Goal: Check status: Check status

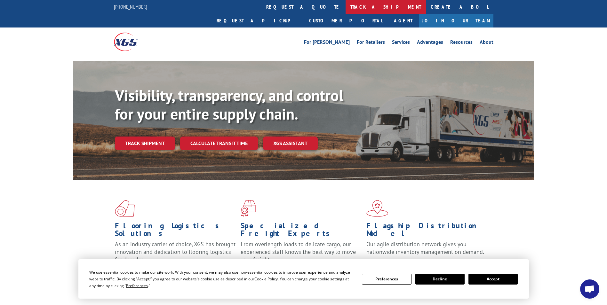
click at [346, 9] on link "track a shipment" at bounding box center [386, 7] width 80 height 14
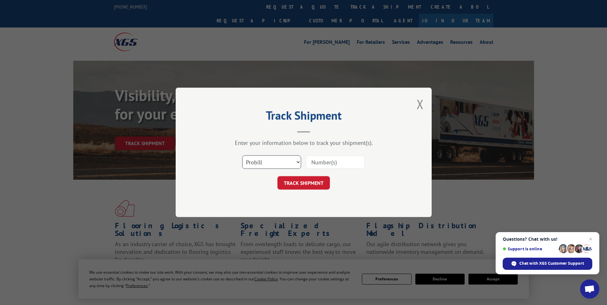
click at [256, 163] on select "Select category... Probill BOL PO" at bounding box center [271, 162] width 59 height 13
select select "bol"
click at [242, 156] on select "Select category... Probill BOL PO" at bounding box center [271, 162] width 59 height 13
click at [316, 163] on input at bounding box center [335, 162] width 59 height 13
paste input "7045849"
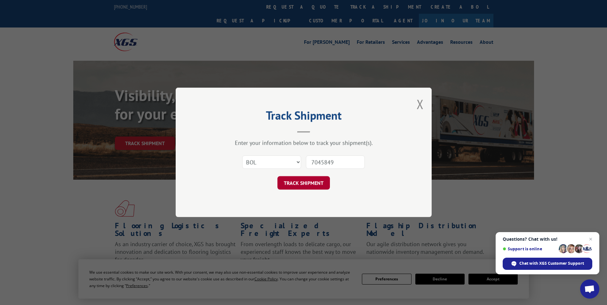
type input "7045849"
click at [307, 188] on button "TRACK SHIPMENT" at bounding box center [303, 183] width 52 height 13
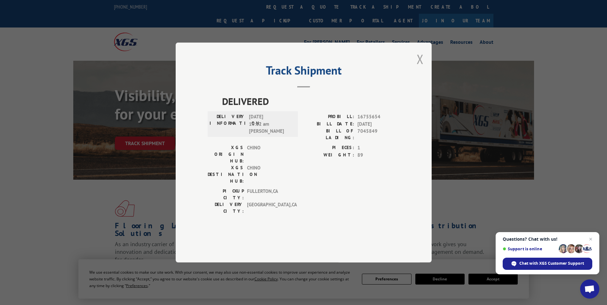
click at [420, 68] on button "Close modal" at bounding box center [420, 59] width 7 height 17
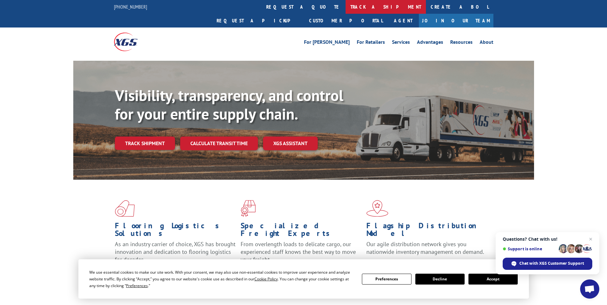
click at [346, 9] on link "track a shipment" at bounding box center [386, 7] width 80 height 14
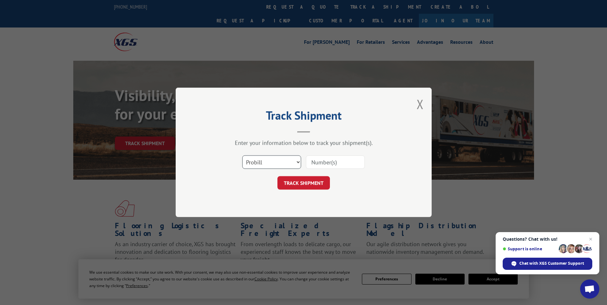
click at [255, 162] on select "Select category... Probill BOL PO" at bounding box center [271, 162] width 59 height 13
select select "bol"
click at [242, 156] on select "Select category... Probill BOL PO" at bounding box center [271, 162] width 59 height 13
click at [314, 162] on input at bounding box center [335, 162] width 59 height 13
paste input "7045849"
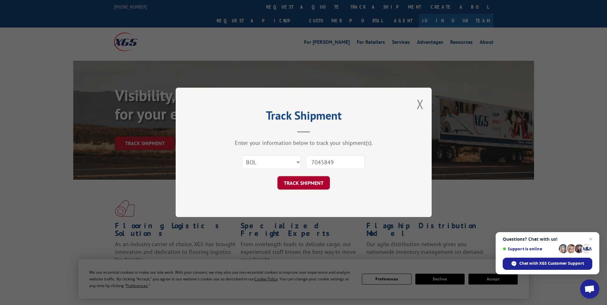
type input "7045849"
click at [306, 185] on button "TRACK SHIPMENT" at bounding box center [303, 183] width 52 height 13
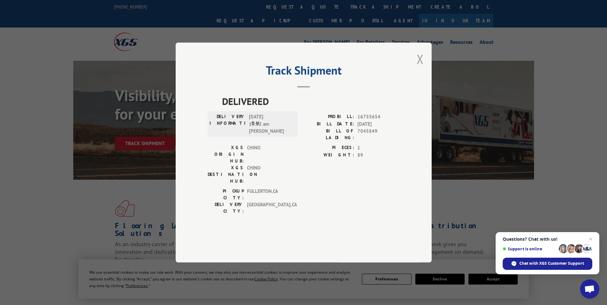
click at [419, 68] on button "Close modal" at bounding box center [420, 59] width 7 height 17
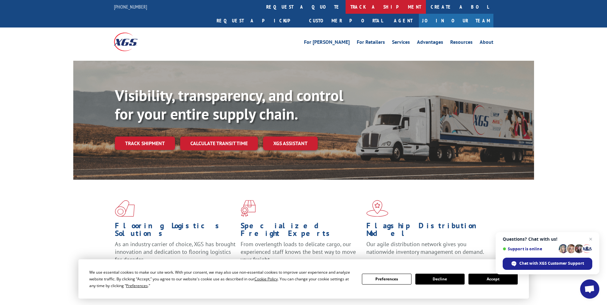
click at [346, 5] on link "track a shipment" at bounding box center [386, 7] width 80 height 14
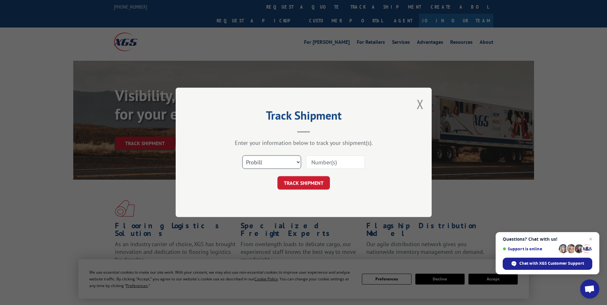
click at [258, 161] on select "Select category... Probill BOL PO" at bounding box center [271, 162] width 59 height 13
click at [242, 156] on select "Select category... Probill BOL PO" at bounding box center [271, 162] width 59 height 13
click at [313, 163] on input at bounding box center [335, 162] width 59 height 13
paste input "7045849"
type input "7045849"
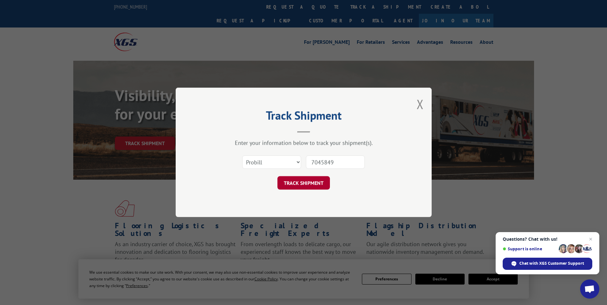
click at [287, 179] on button "TRACK SHIPMENT" at bounding box center [303, 183] width 52 height 13
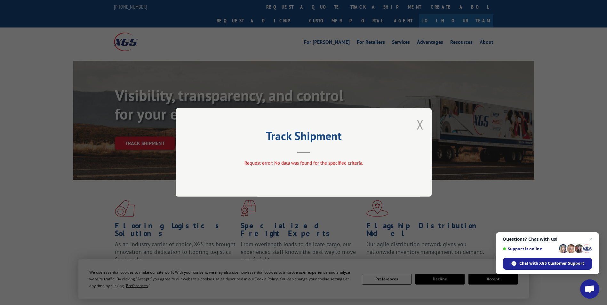
click at [420, 124] on button "Close modal" at bounding box center [420, 124] width 7 height 17
